Goal: Task Accomplishment & Management: Manage account settings

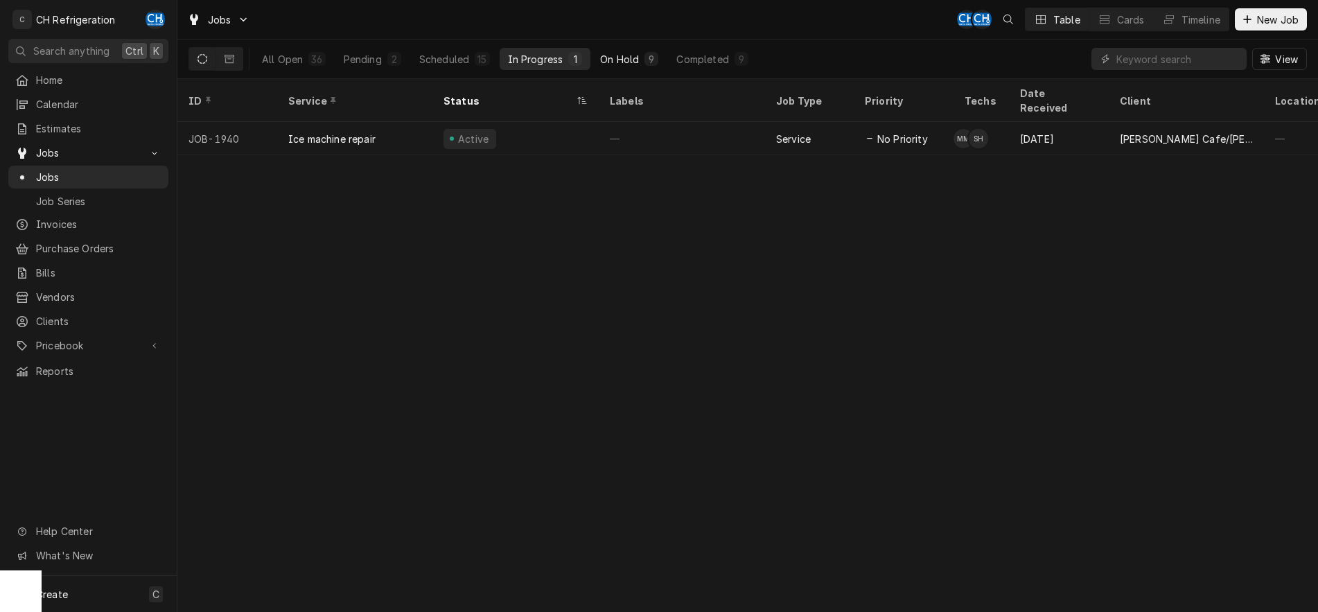
click at [614, 62] on div "On Hold" at bounding box center [619, 59] width 39 height 15
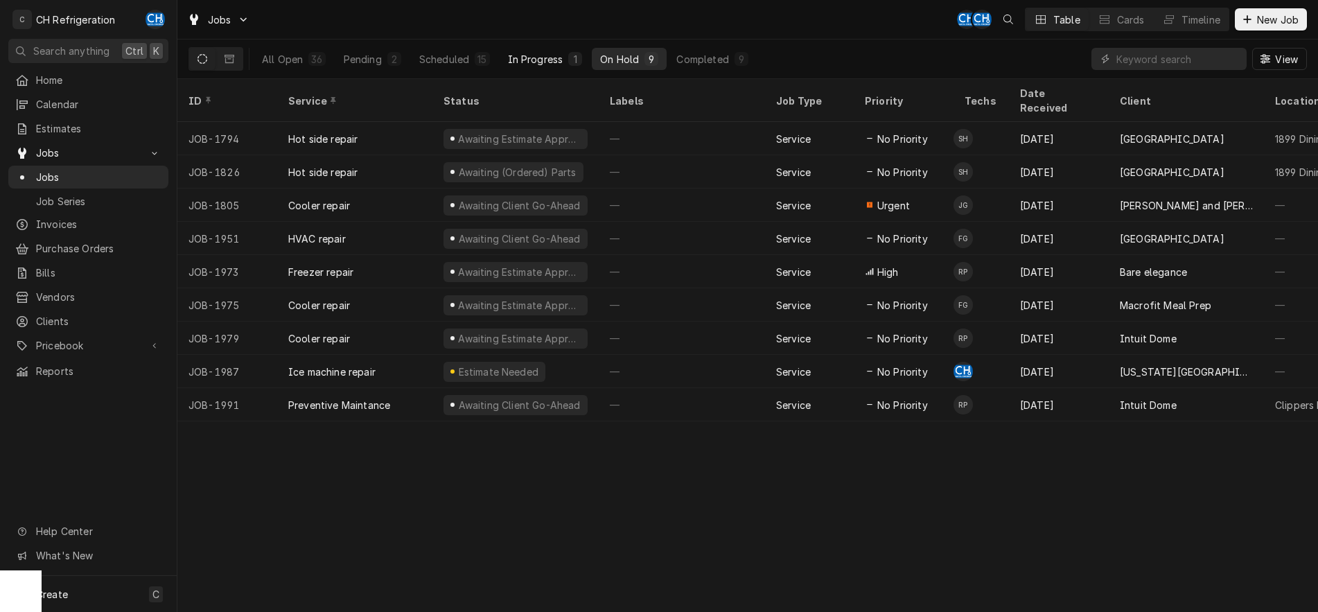
click at [541, 58] on div "In Progress" at bounding box center [535, 59] width 55 height 15
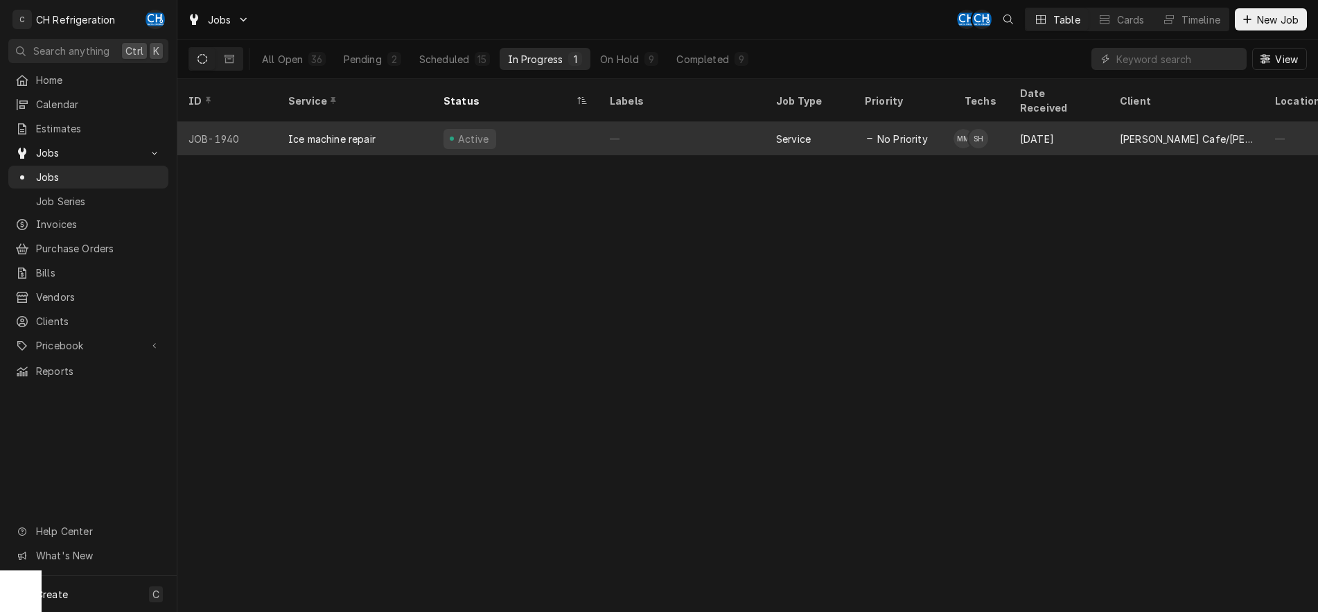
click at [655, 122] on div "—" at bounding box center [682, 138] width 166 height 33
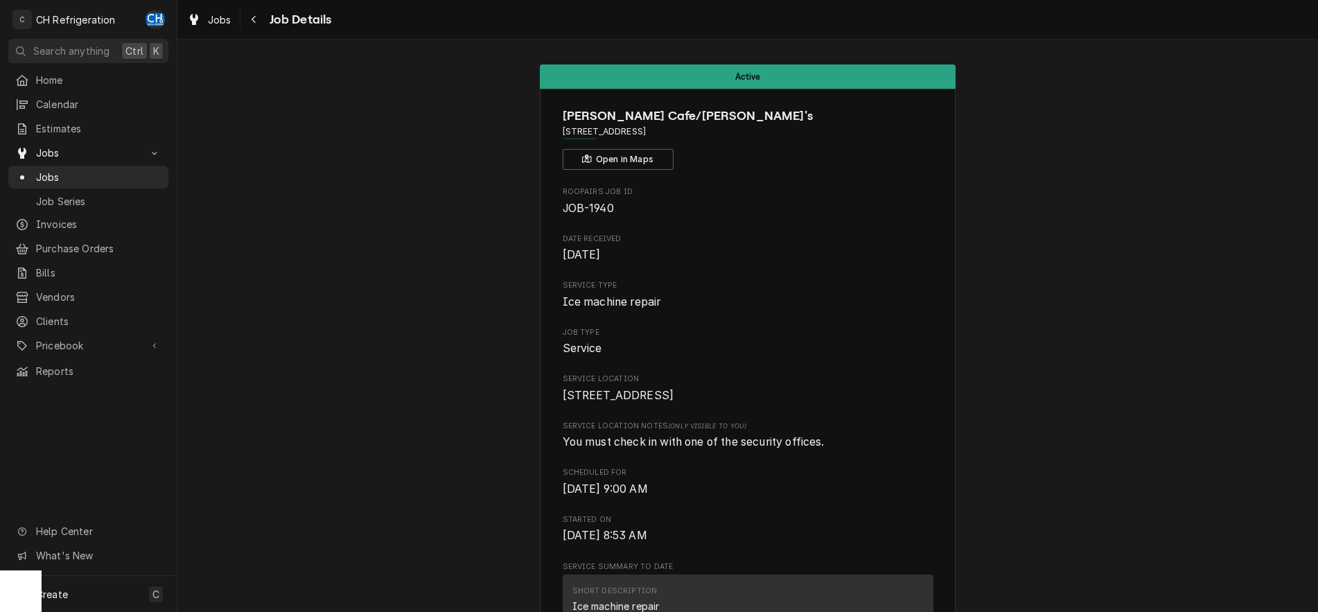
scroll to position [1780, 0]
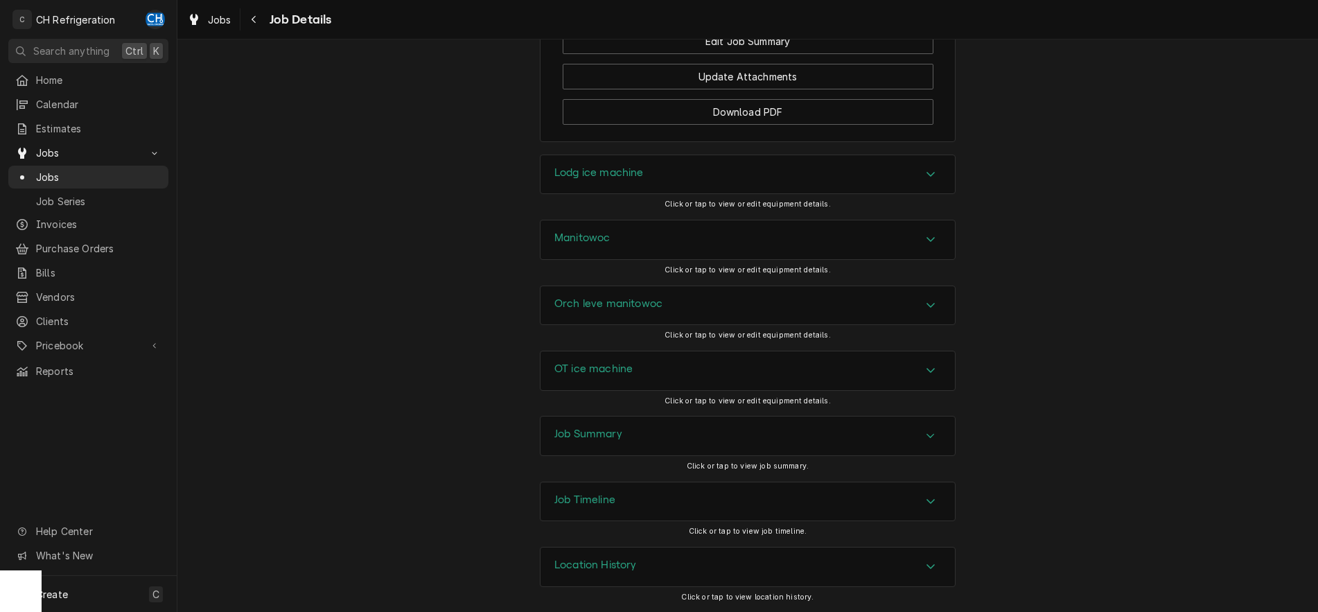
click at [924, 436] on div "Accordion Header" at bounding box center [931, 436] width 21 height 17
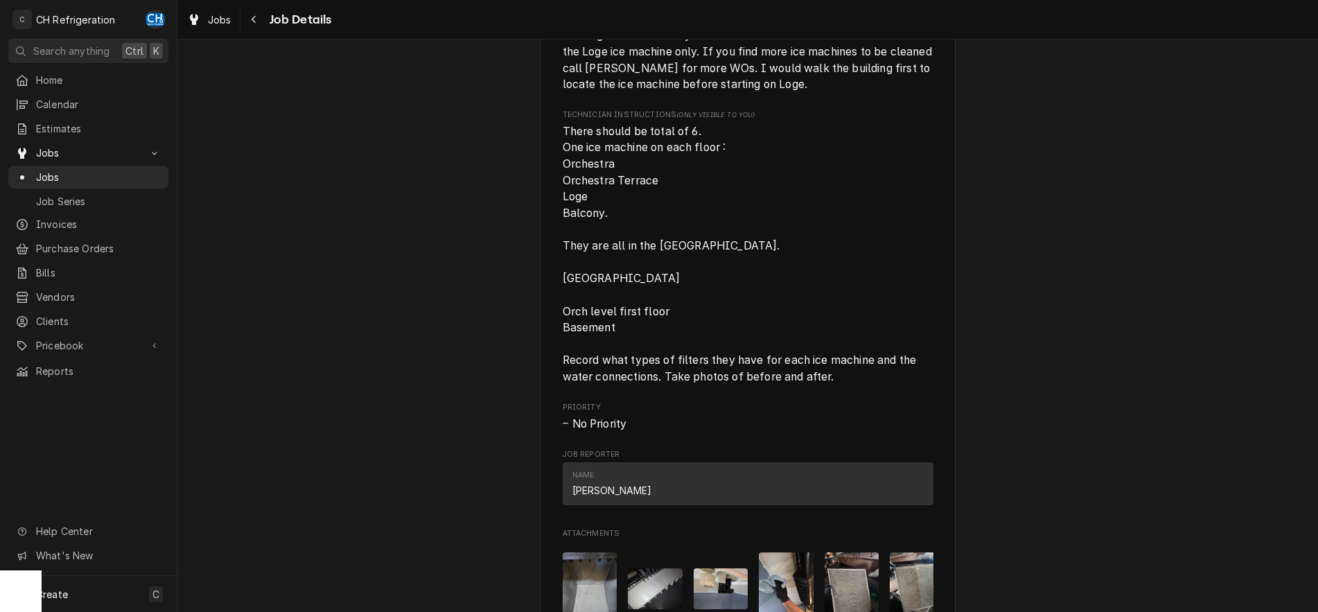
scroll to position [0, 0]
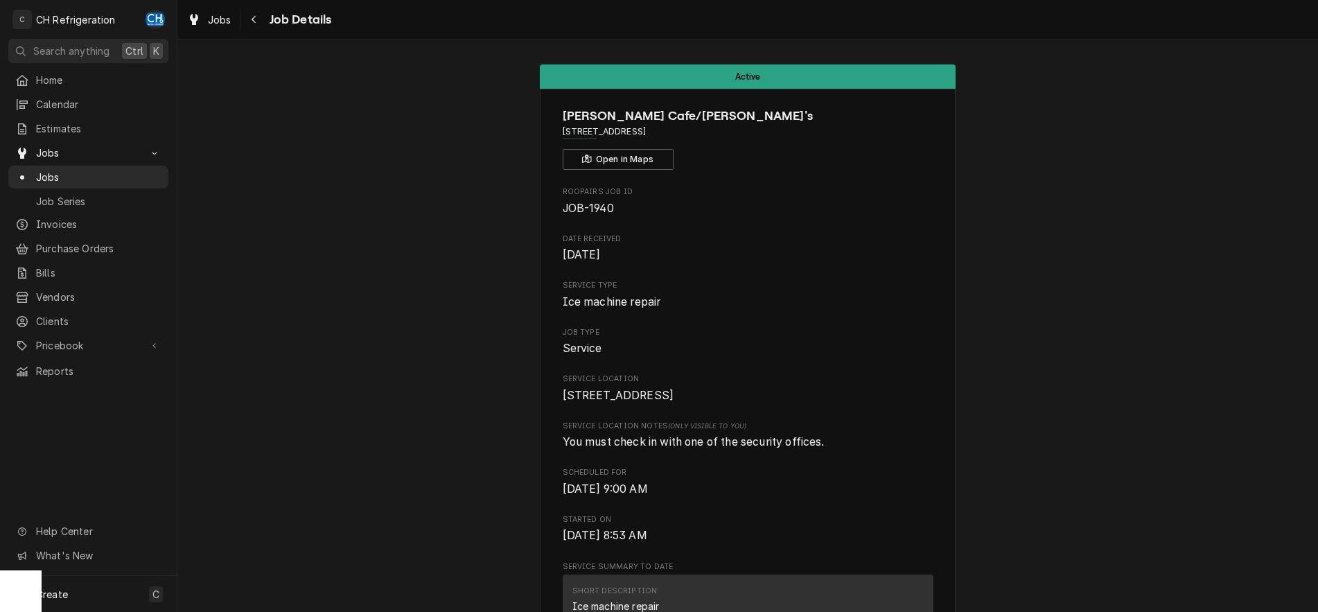
click at [259, 24] on div "Navigate back" at bounding box center [254, 19] width 14 height 14
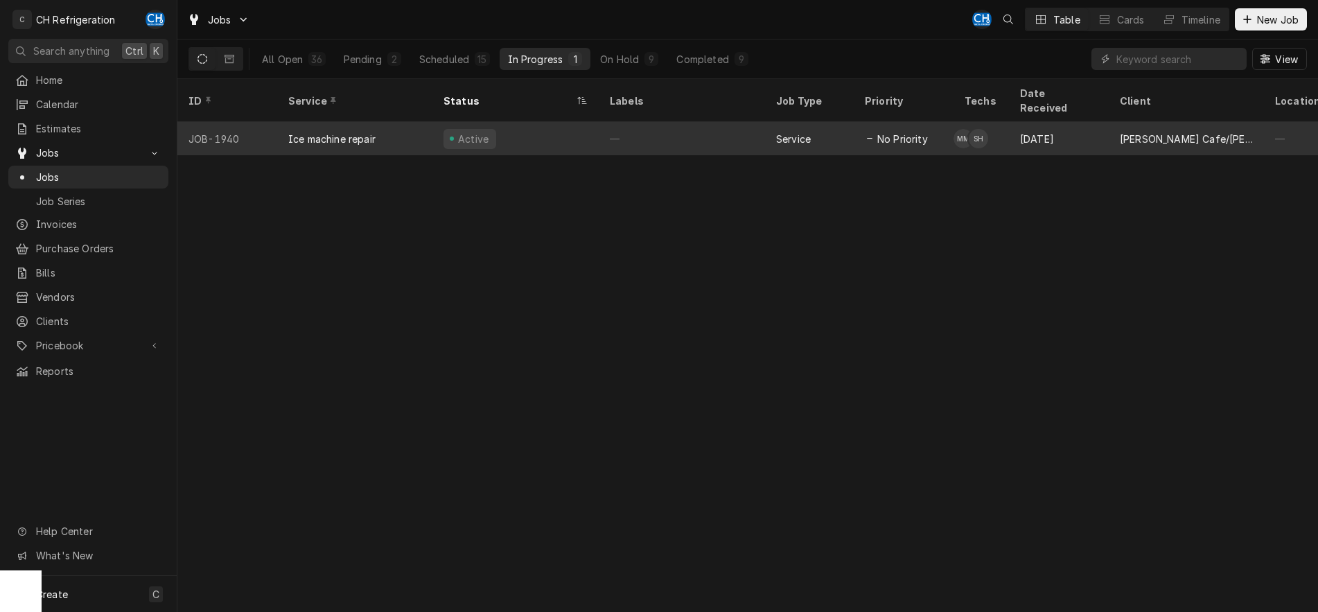
click at [674, 122] on div "—" at bounding box center [682, 138] width 166 height 33
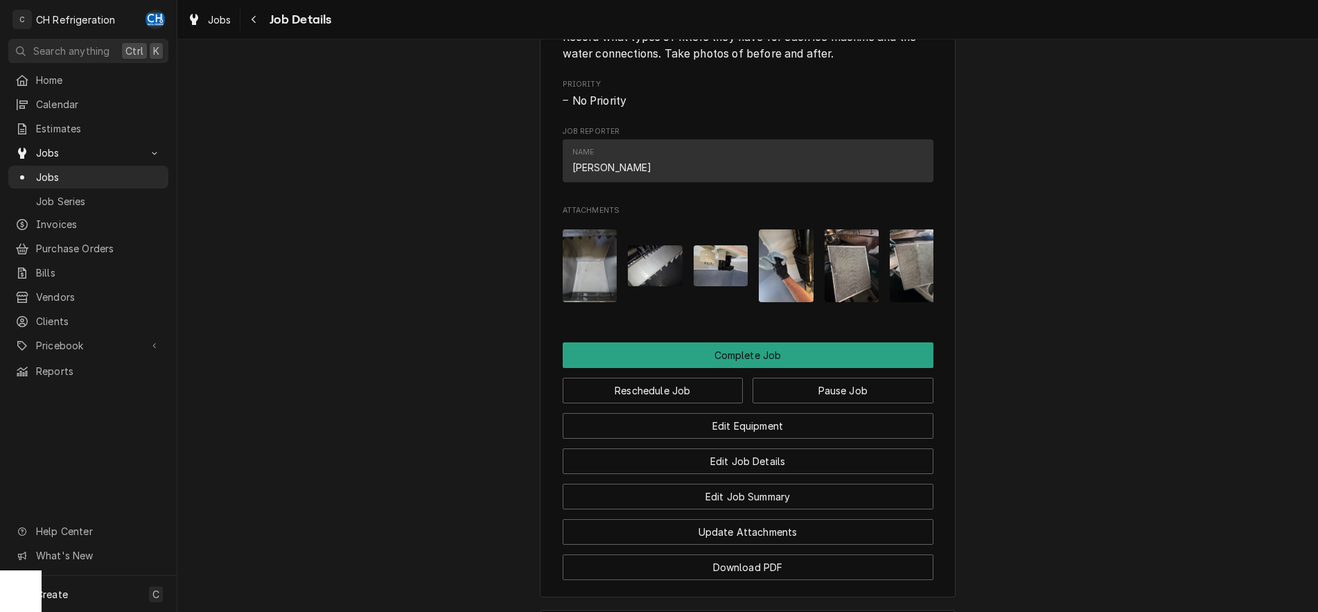
scroll to position [1780, 0]
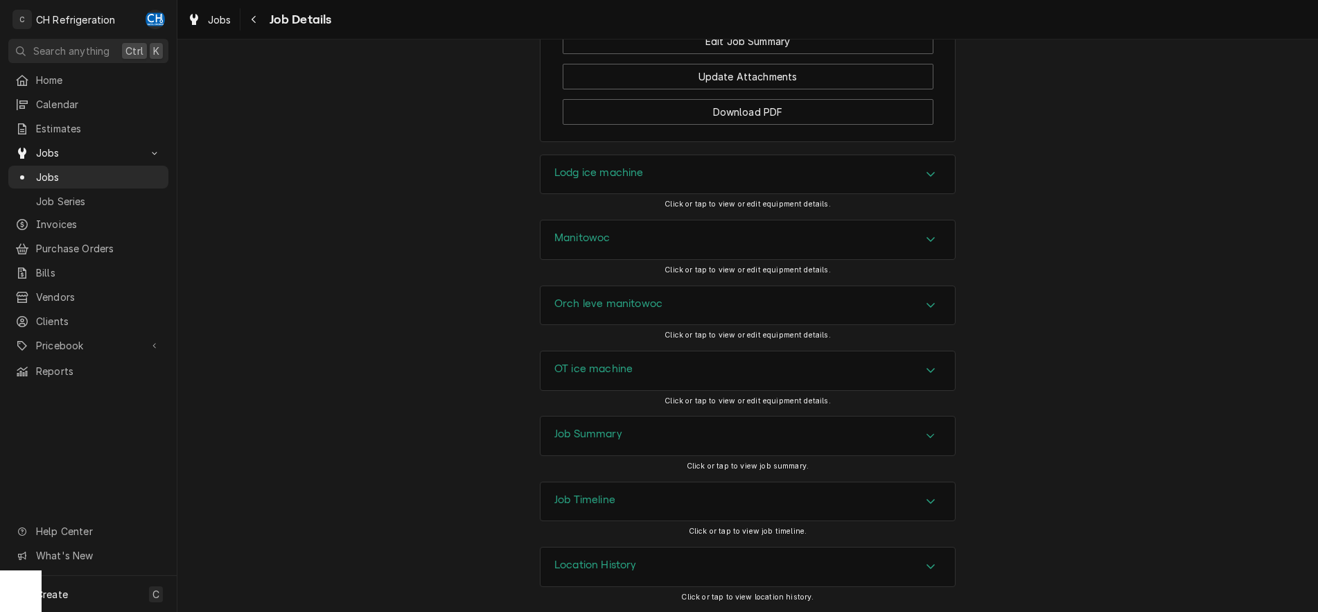
click at [936, 438] on icon "Accordion Header" at bounding box center [931, 435] width 10 height 11
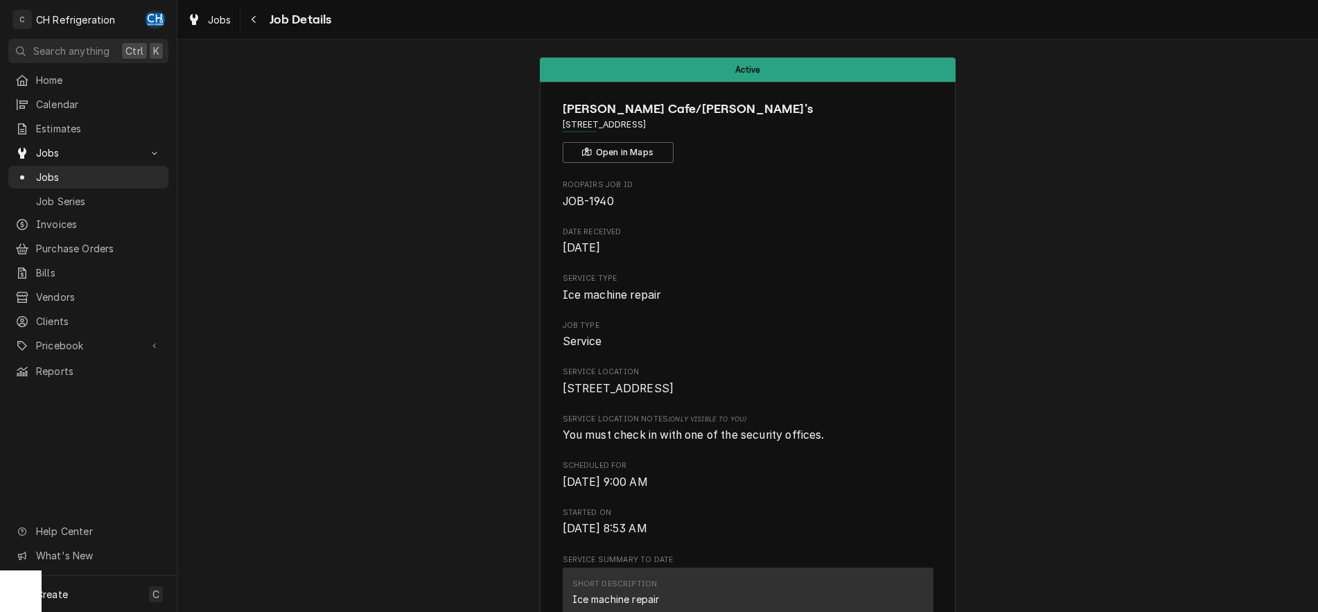
scroll to position [0, 0]
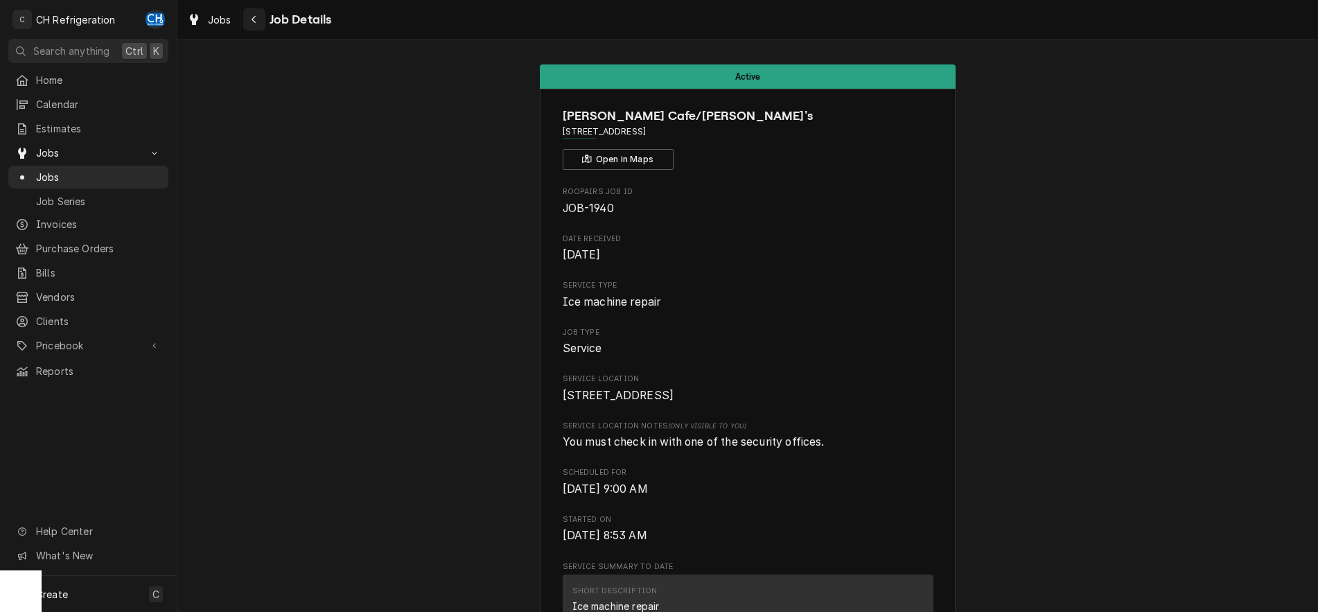
click at [263, 21] on button "Navigate back" at bounding box center [254, 19] width 22 height 22
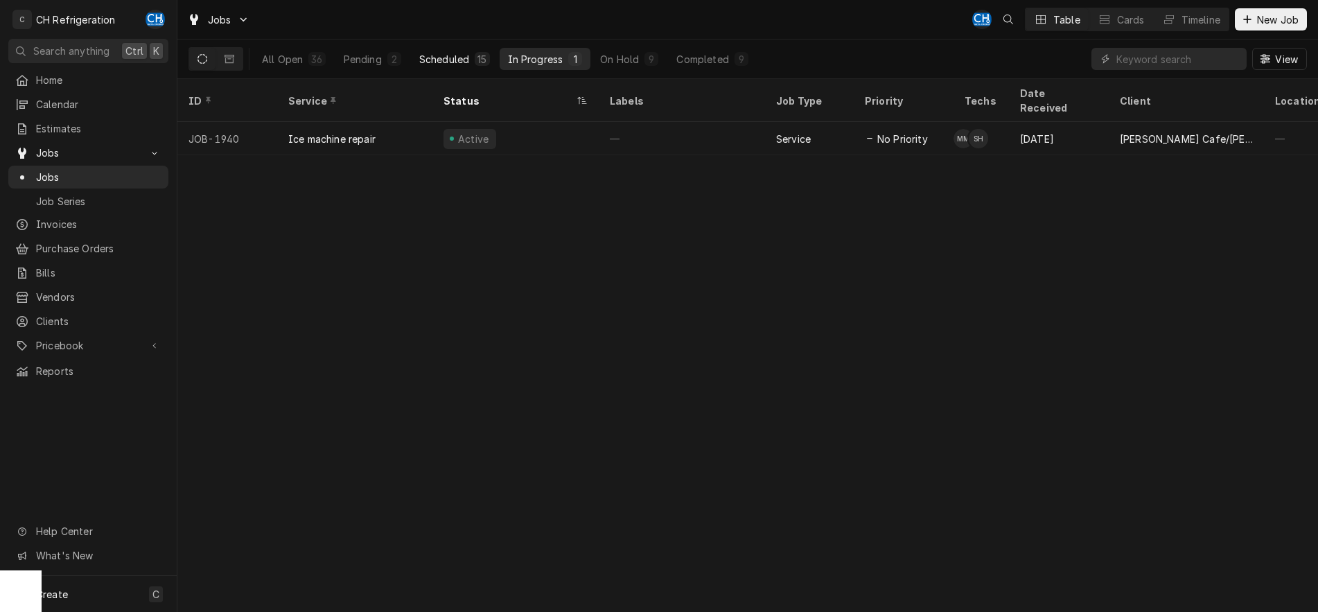
click at [450, 57] on div "Scheduled" at bounding box center [444, 59] width 50 height 15
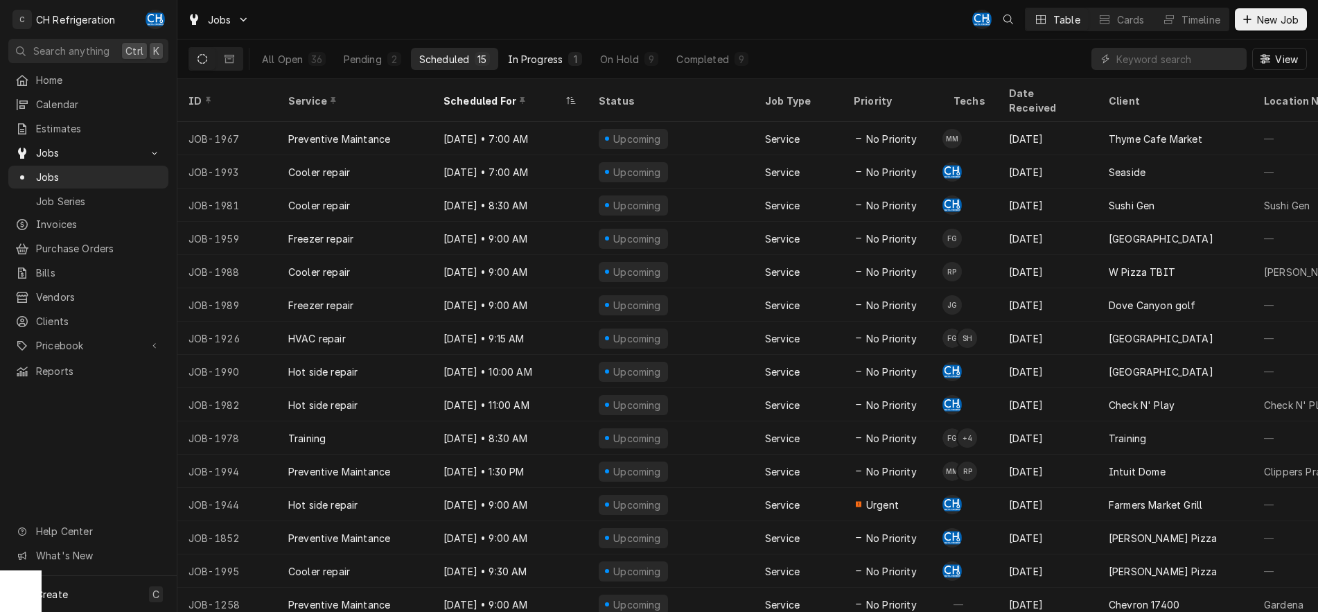
click at [526, 66] on button "In Progress 1" at bounding box center [546, 59] width 92 height 22
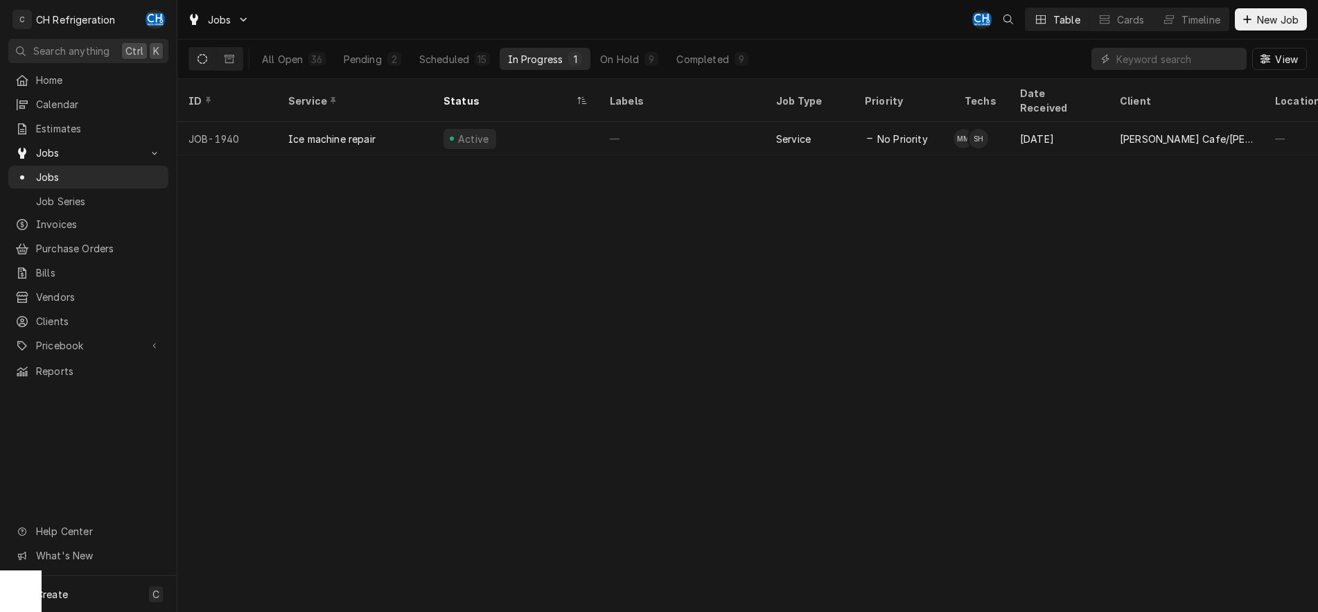
click at [1031, 604] on div "ID Service Status Labels Job Type Priority Techs Date Received Client Location …" at bounding box center [747, 345] width 1141 height 533
